Goal: Download file/media

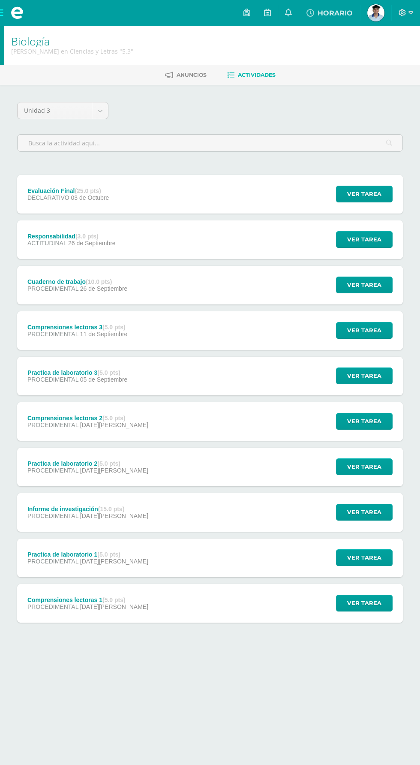
click at [147, 325] on div "Comprensiones lectoras 3 (5.0 pts) PROCEDIMENTAL [DATE] Ver tarea Comprensiones…" at bounding box center [210, 330] width 386 height 39
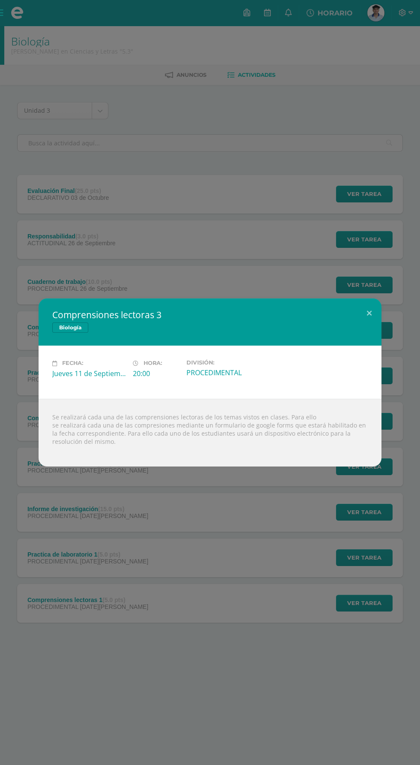
click at [36, 193] on div "Comprensiones lectoras 3 Biología Fecha: [DATE] Hora: 20:00 División:" at bounding box center [210, 382] width 420 height 765
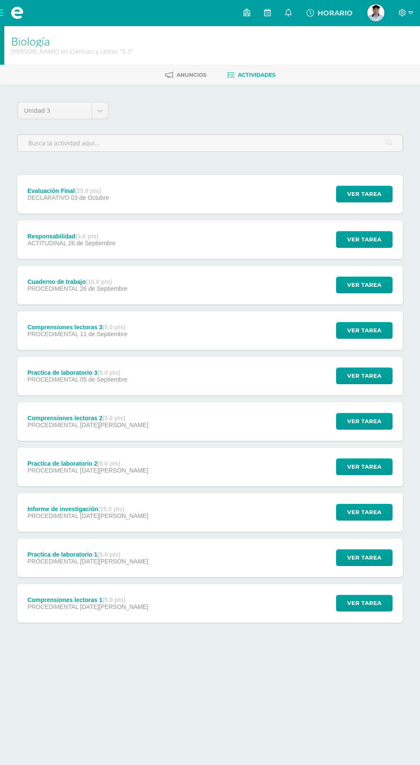
click at [21, 12] on span at bounding box center [17, 12] width 13 height 13
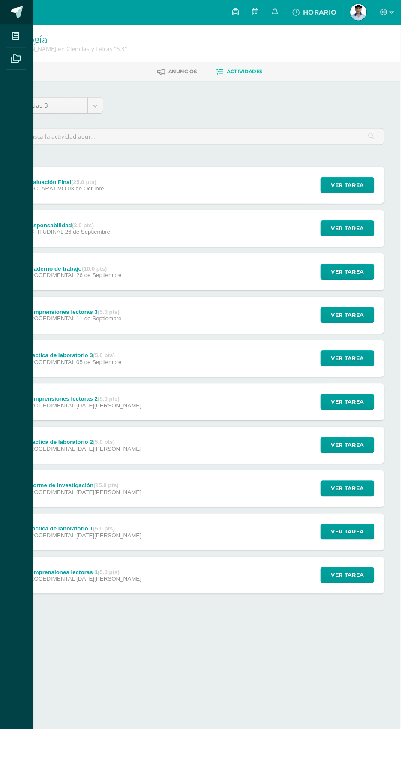
click at [21, 15] on span at bounding box center [17, 12] width 13 height 13
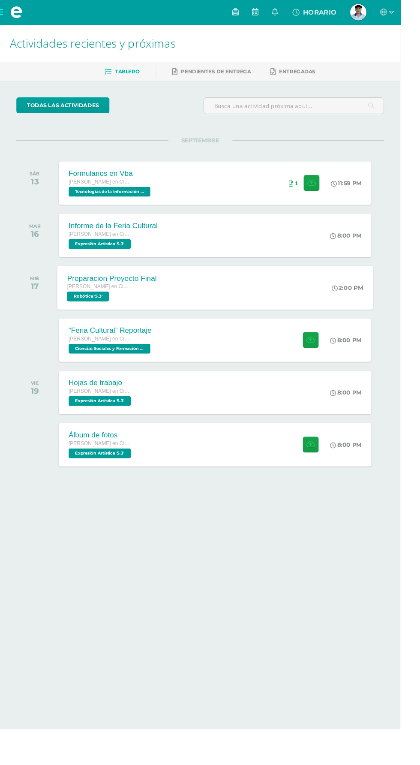
click at [153, 303] on div "[PERSON_NAME] en Ciencias y Letras" at bounding box center [117, 300] width 94 height 9
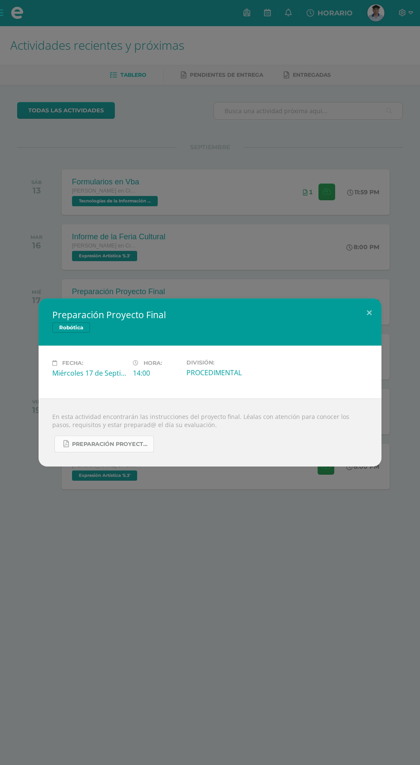
click at [98, 444] on span "PREPARACIÓN PROYECTO FINAL.pdf" at bounding box center [110, 444] width 77 height 7
